Goal: Task Accomplishment & Management: Use online tool/utility

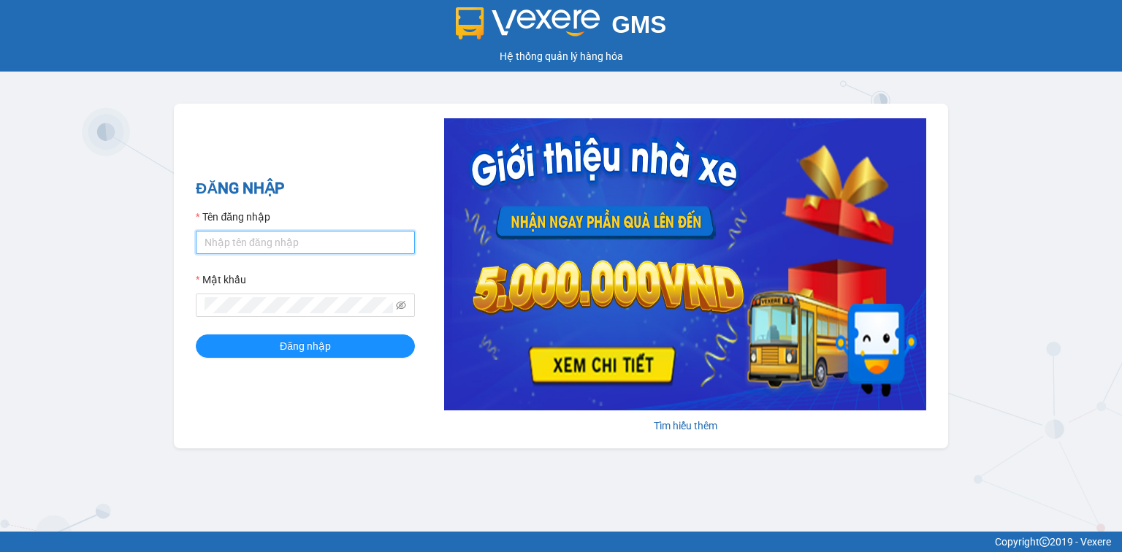
click at [333, 237] on input "Tên đăng nhập" at bounding box center [305, 242] width 219 height 23
type input "hocviecdn.hhg"
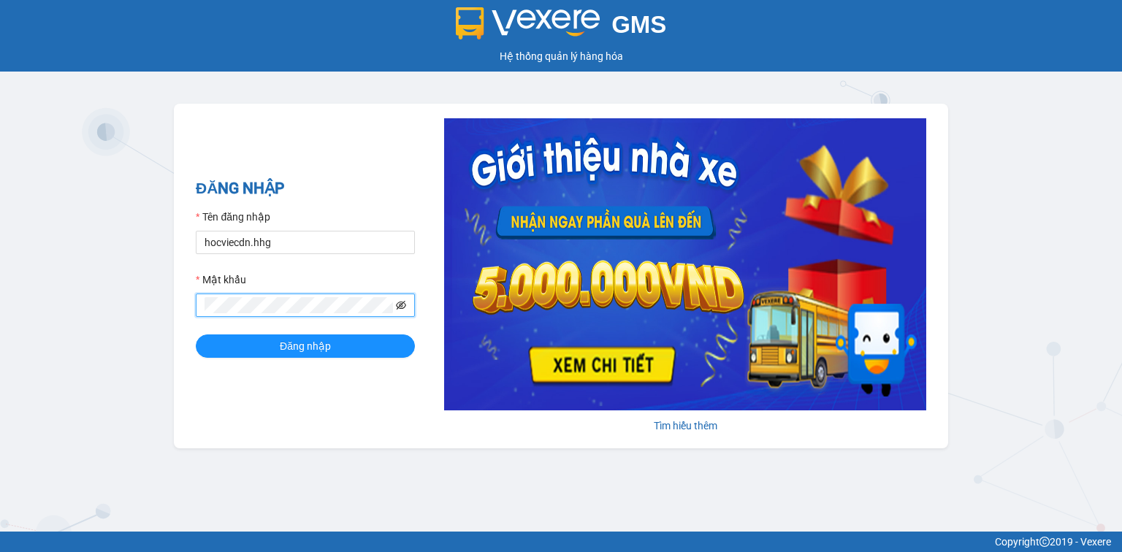
click at [399, 305] on icon "eye-invisible" at bounding box center [402, 305] width 10 height 9
click at [318, 357] on button "Đăng nhập" at bounding box center [305, 345] width 219 height 23
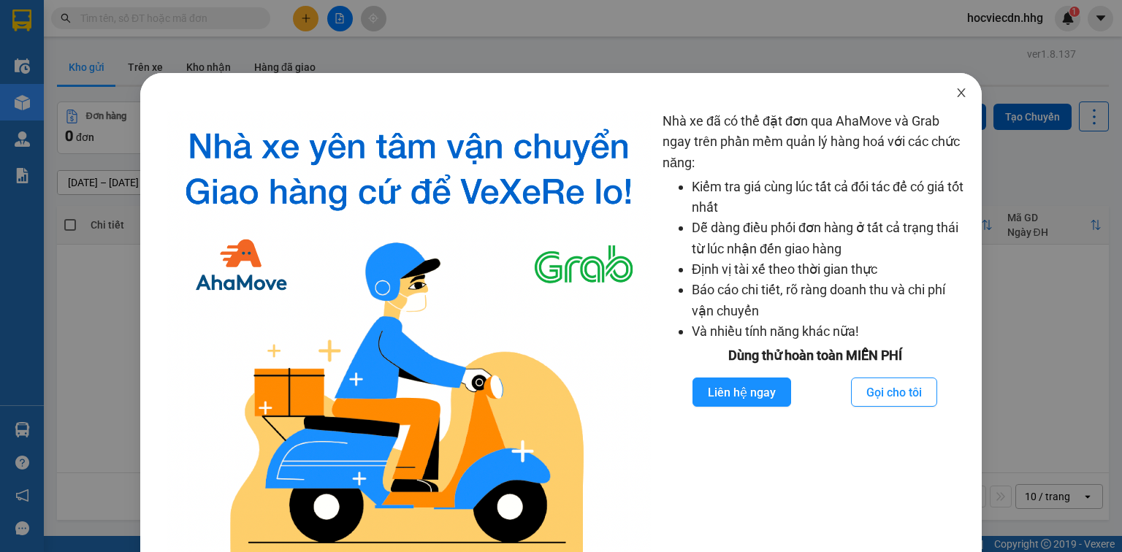
click at [955, 88] on icon "close" at bounding box center [961, 93] width 12 height 12
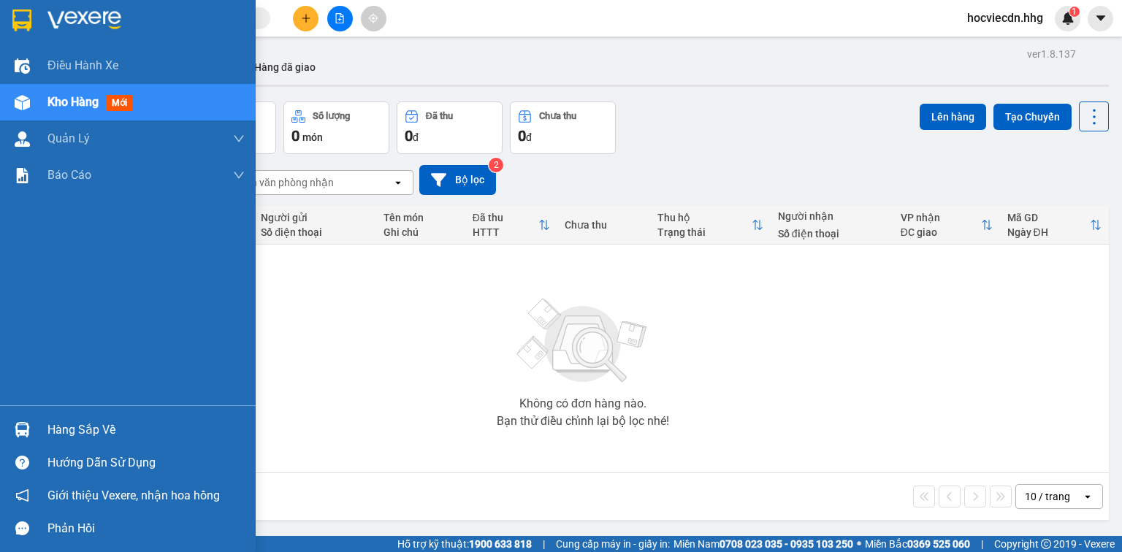
click at [23, 435] on img at bounding box center [22, 429] width 15 height 15
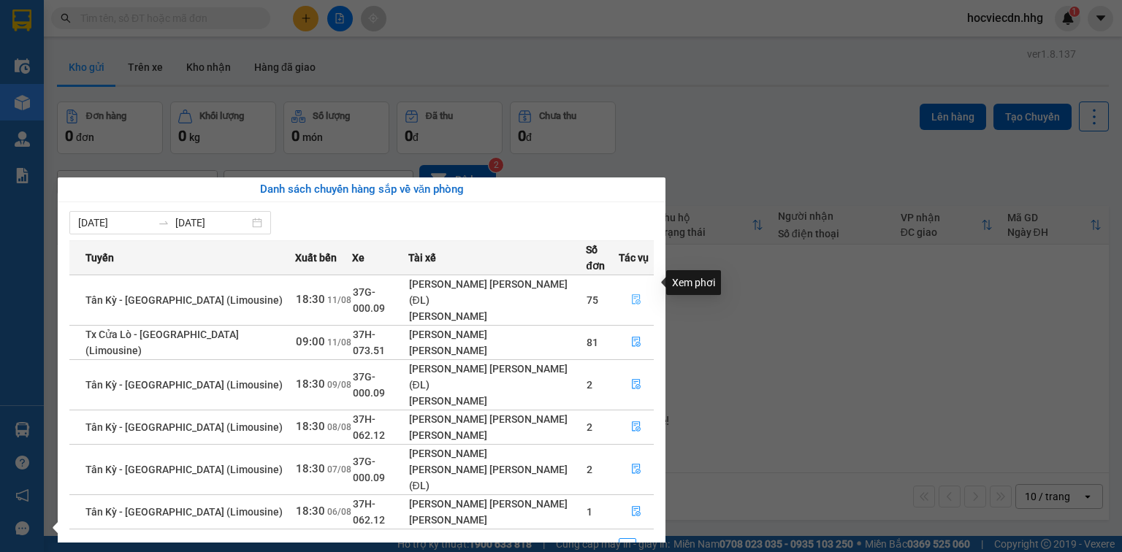
click at [631, 294] on icon "file-done" at bounding box center [636, 299] width 10 height 10
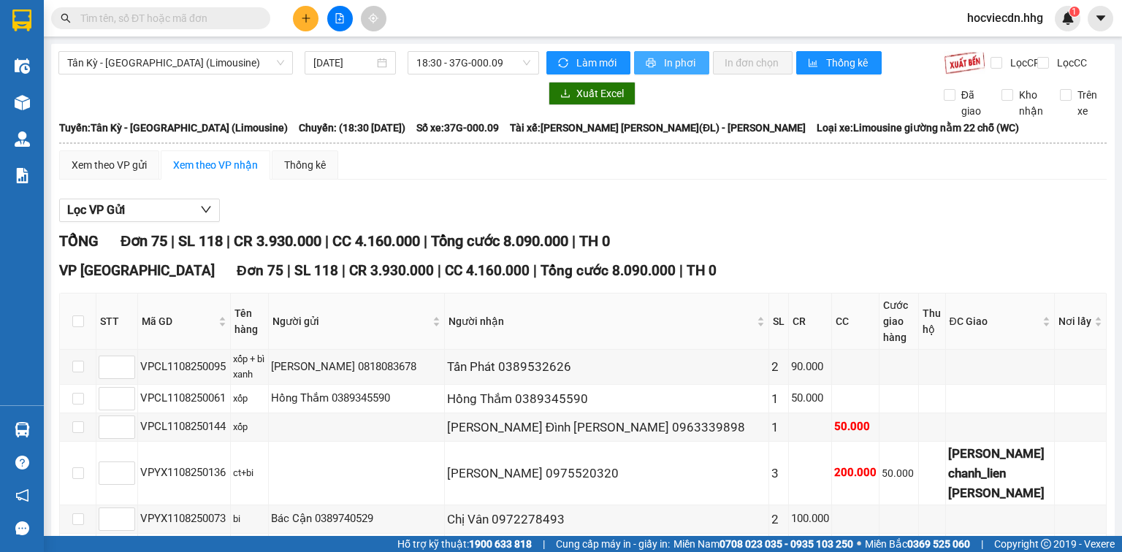
click at [665, 60] on span "In phơi" at bounding box center [681, 63] width 34 height 16
click at [677, 73] on button "In phơi" at bounding box center [671, 62] width 75 height 23
